Goal: Task Accomplishment & Management: Manage account settings

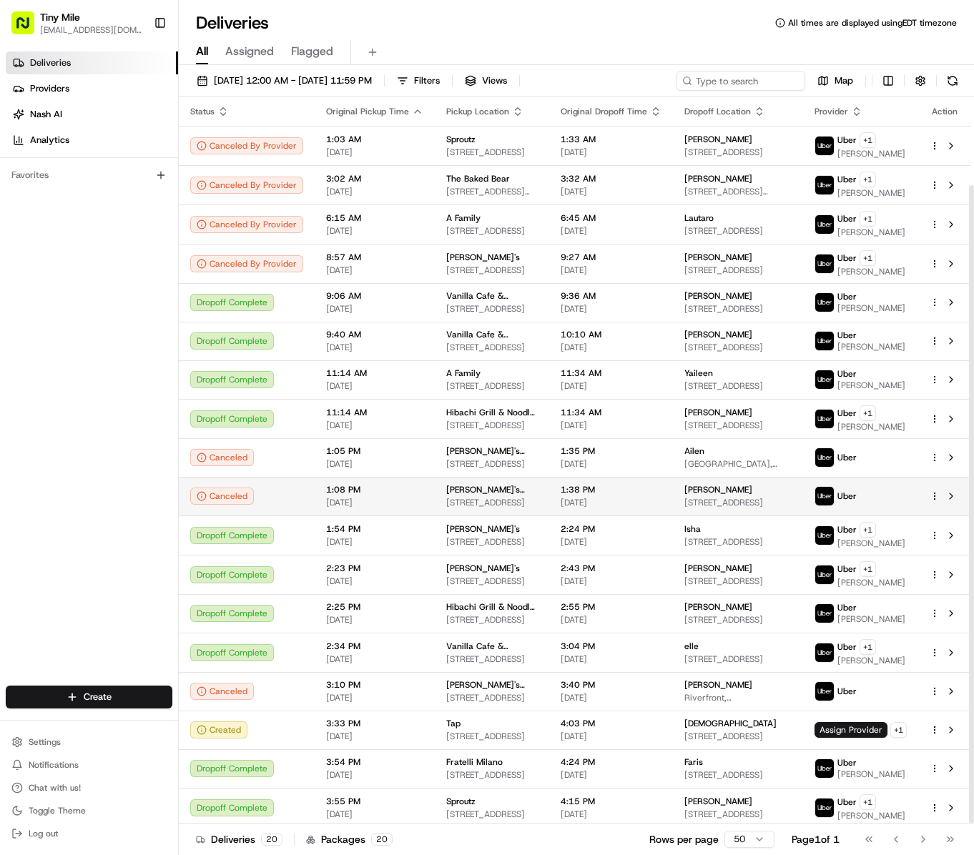
scroll to position [100, 0]
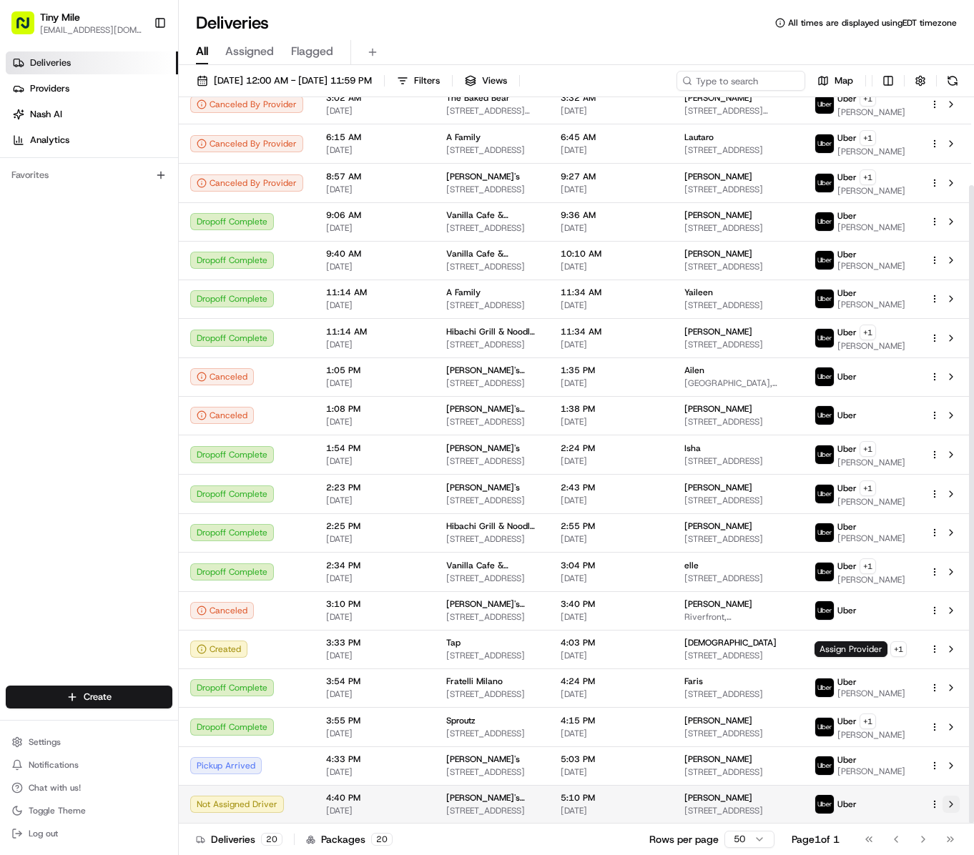
click at [948, 806] on button at bounding box center [950, 804] width 17 height 17
click at [951, 806] on button at bounding box center [950, 804] width 17 height 17
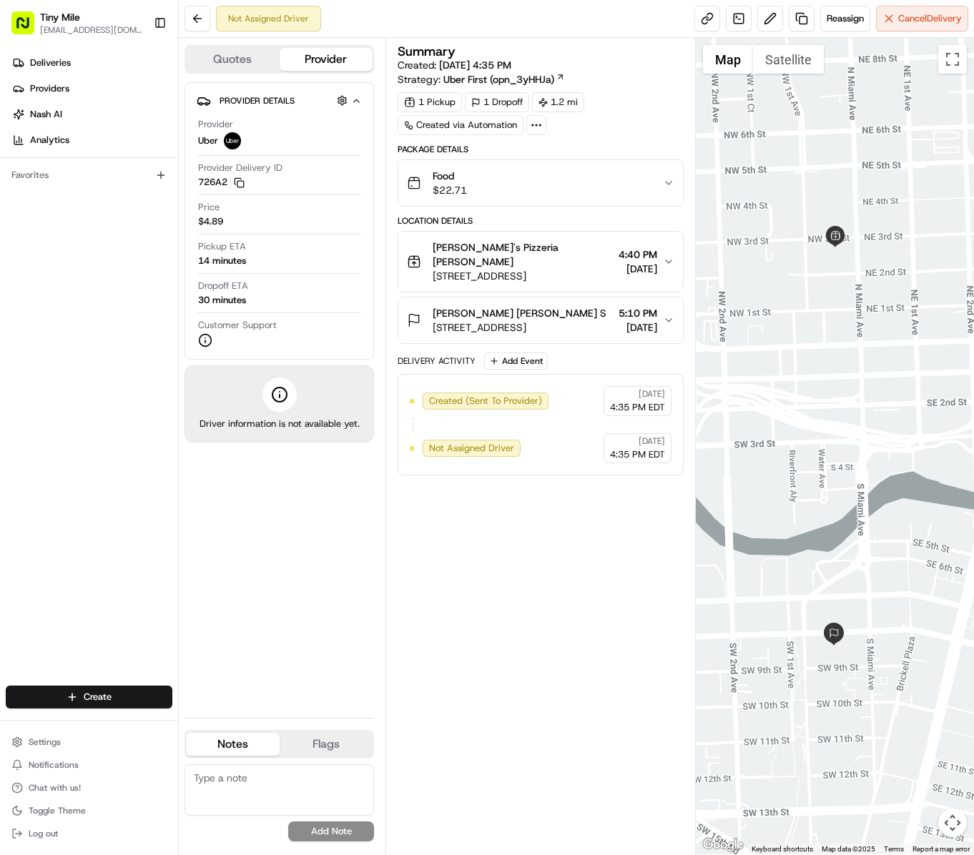
click at [589, 653] on div "Summary Created: [DATE] 4:35 PM Strategy: Uber First (opn_3yHHJa) 1 Pickup 1 Dr…" at bounding box center [541, 446] width 286 height 802
click at [911, 23] on span "Cancel Delivery" at bounding box center [930, 18] width 64 height 13
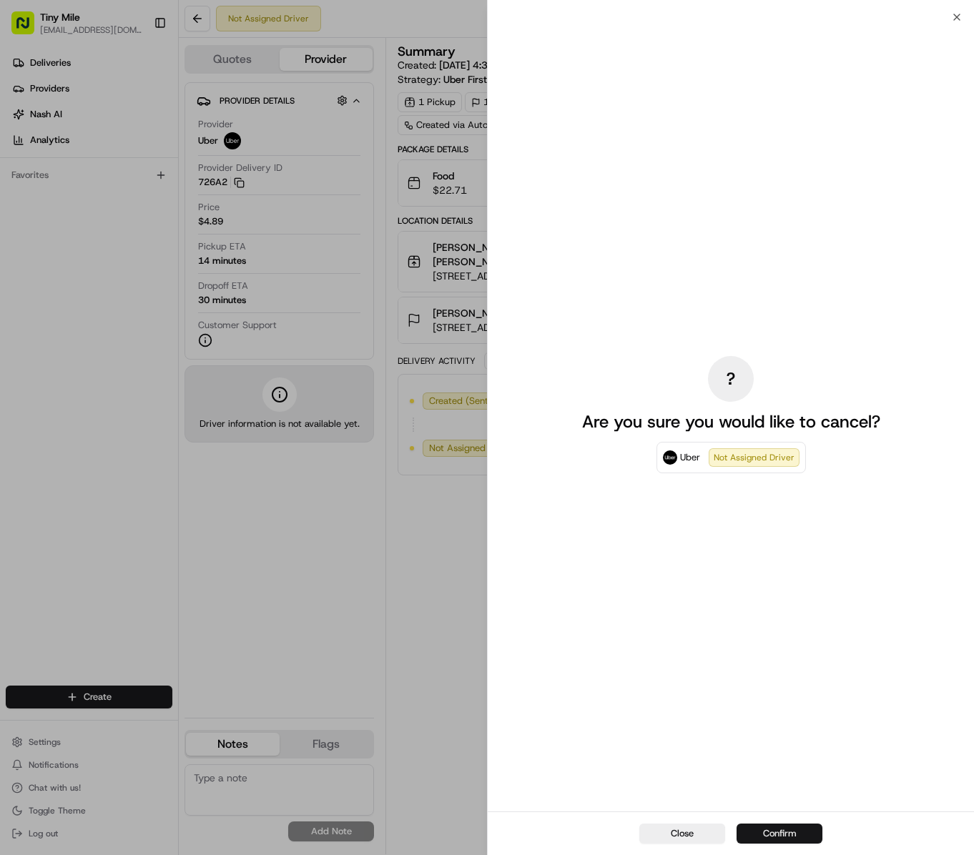
click at [785, 831] on button "Confirm" at bounding box center [779, 834] width 86 height 20
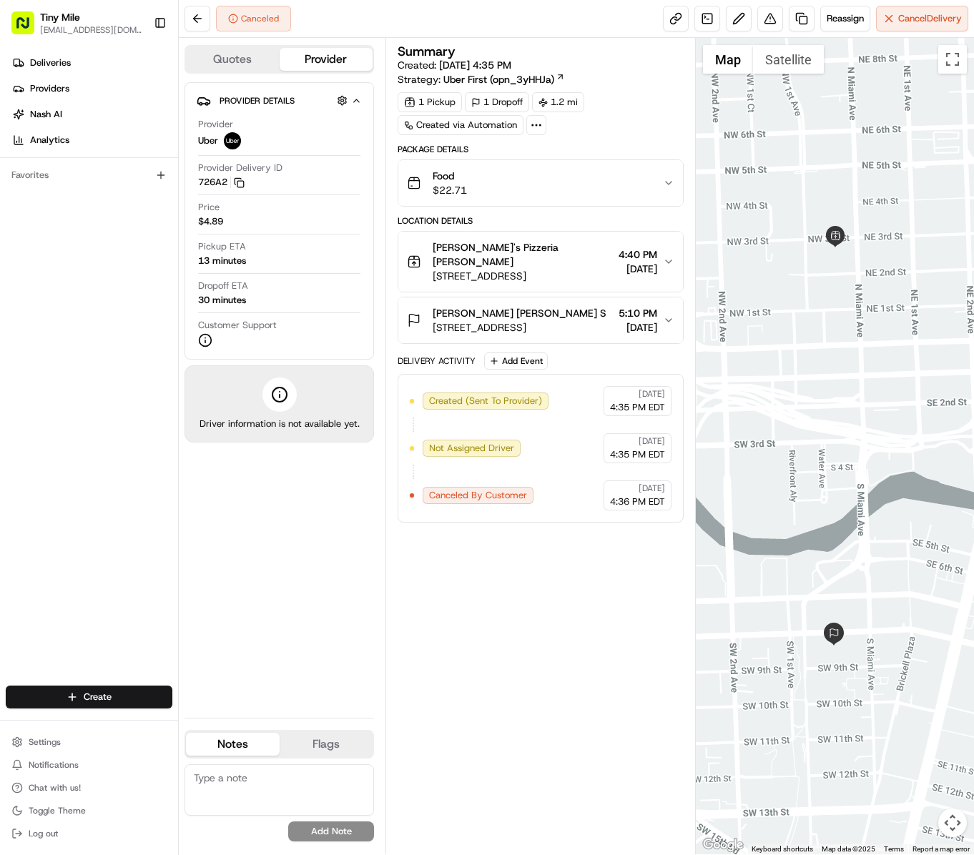
click at [605, 681] on div "Summary Created: [DATE] 4:35 PM Strategy: Uber First (opn_3yHHJa) 1 Pickup 1 Dr…" at bounding box center [541, 446] width 286 height 802
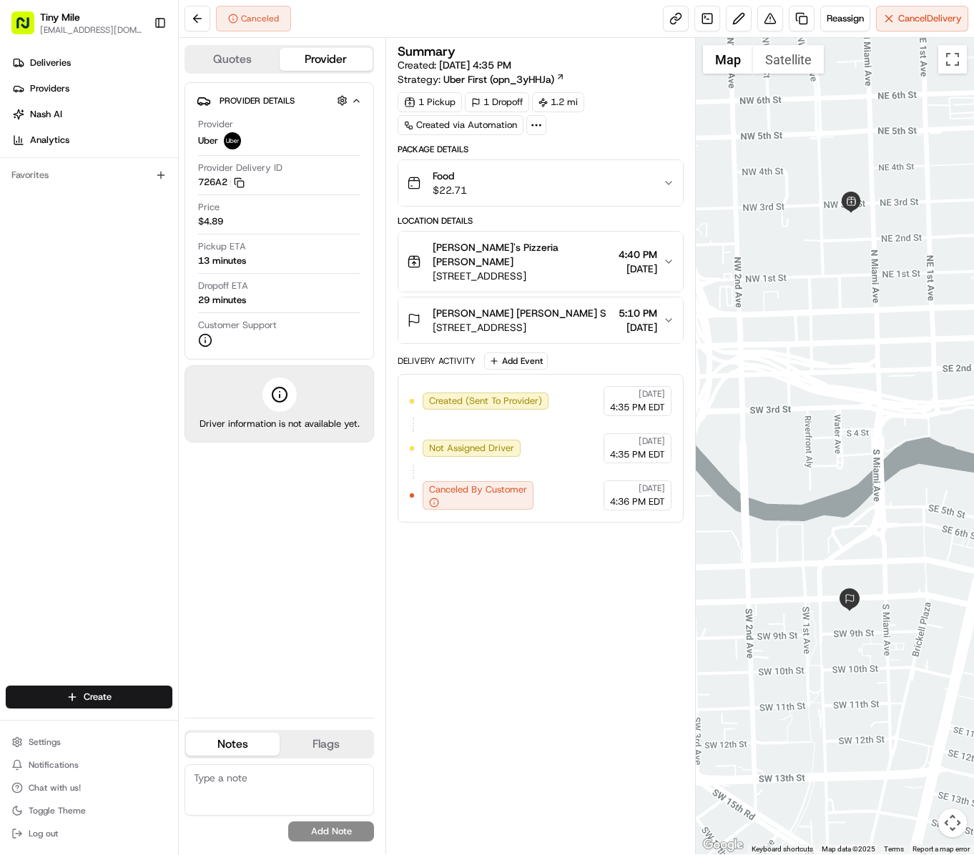
drag, startPoint x: 798, startPoint y: 566, endPoint x: 821, endPoint y: 493, distance: 76.4
click at [821, 493] on div at bounding box center [835, 446] width 278 height 816
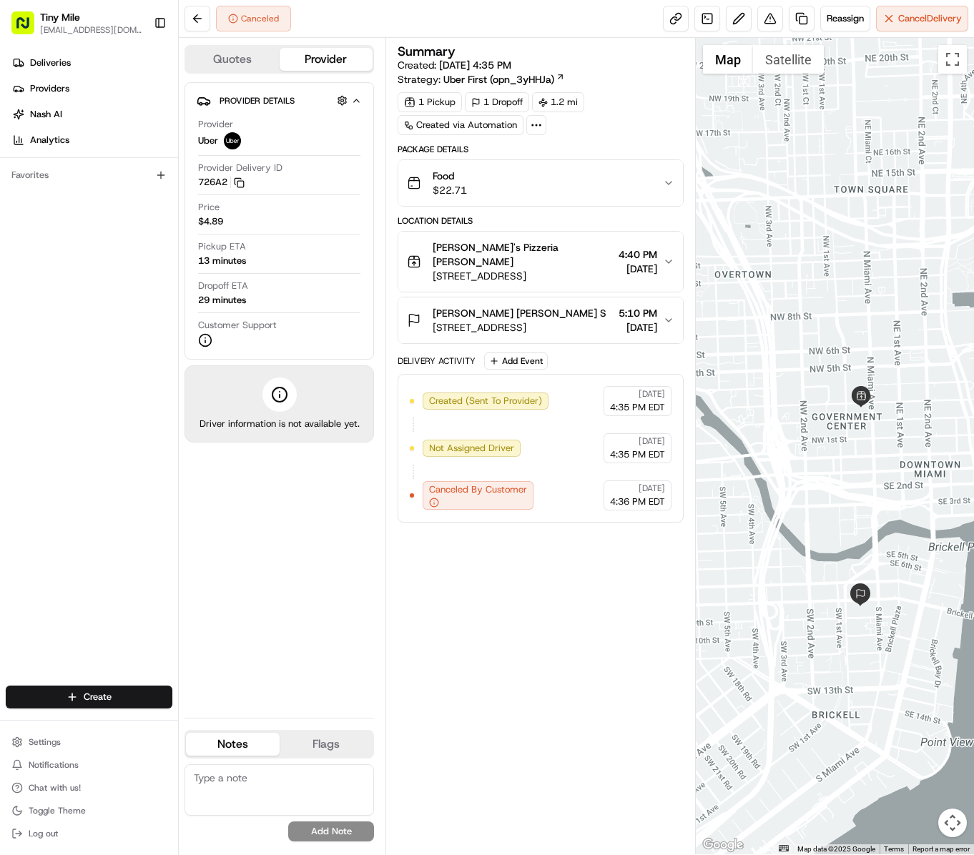
drag, startPoint x: 816, startPoint y: 470, endPoint x: 838, endPoint y: 548, distance: 80.1
click at [838, 548] on div at bounding box center [835, 446] width 278 height 816
